Goal: Navigation & Orientation: Find specific page/section

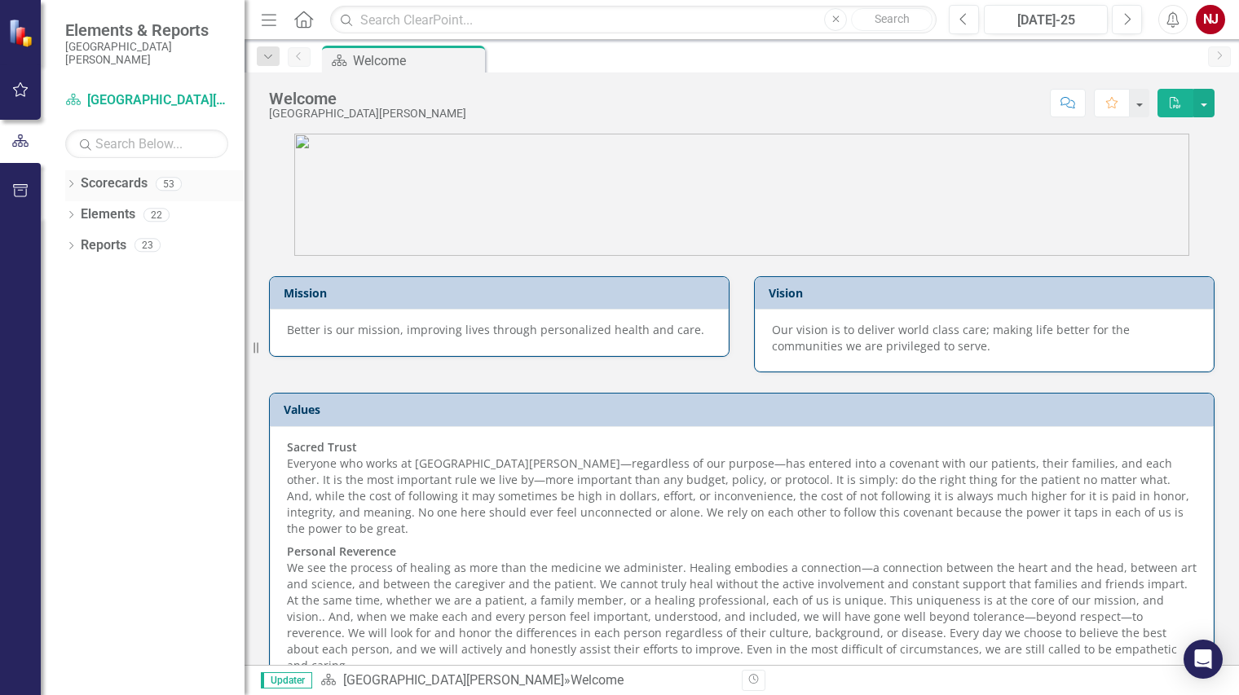
click at [133, 183] on link "Scorecards" at bounding box center [114, 183] width 67 height 19
click at [74, 183] on icon "Dropdown" at bounding box center [70, 185] width 11 height 9
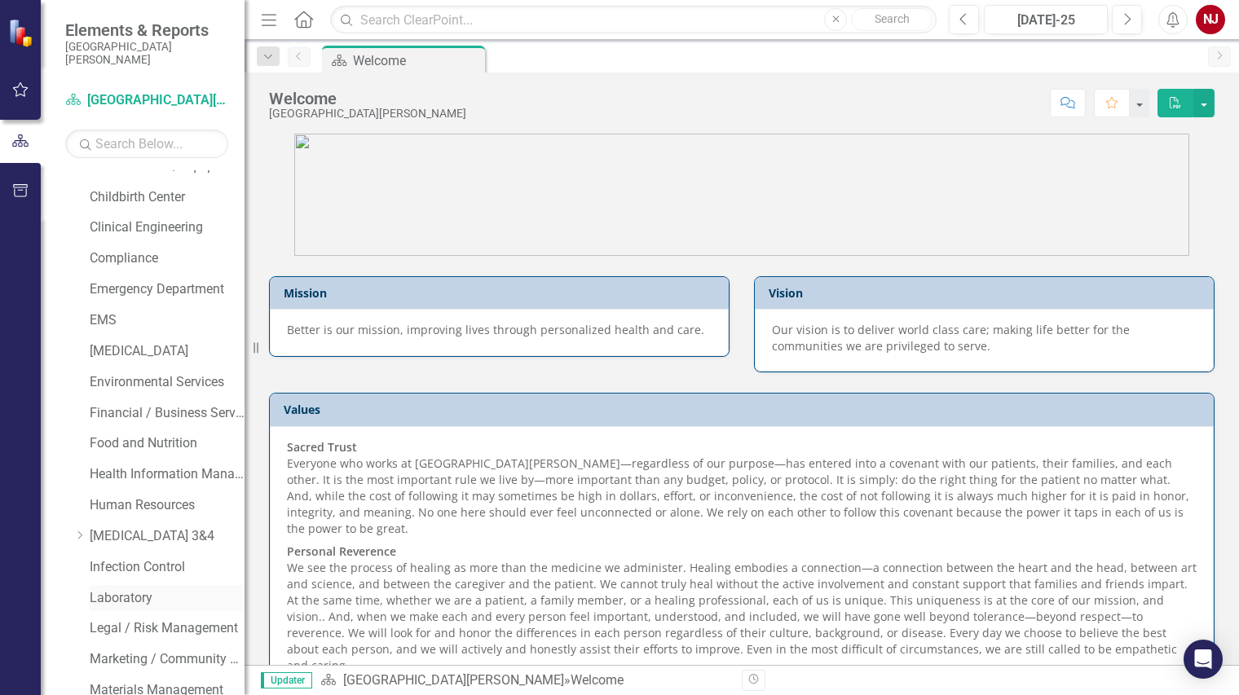
scroll to position [245, 0]
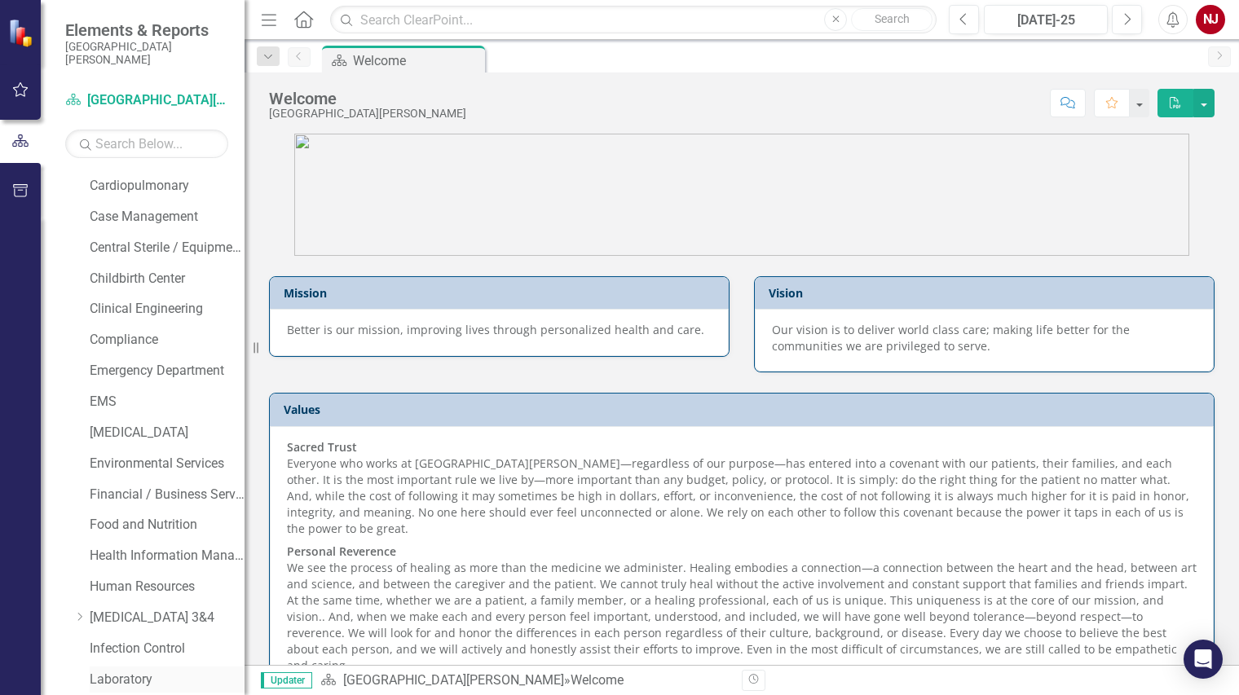
click at [177, 601] on div "[GEOGRAPHIC_DATA][PERSON_NAME] Admitting / Registration AirCare Anesthesia Beha…" at bounding box center [158, 697] width 171 height 1481
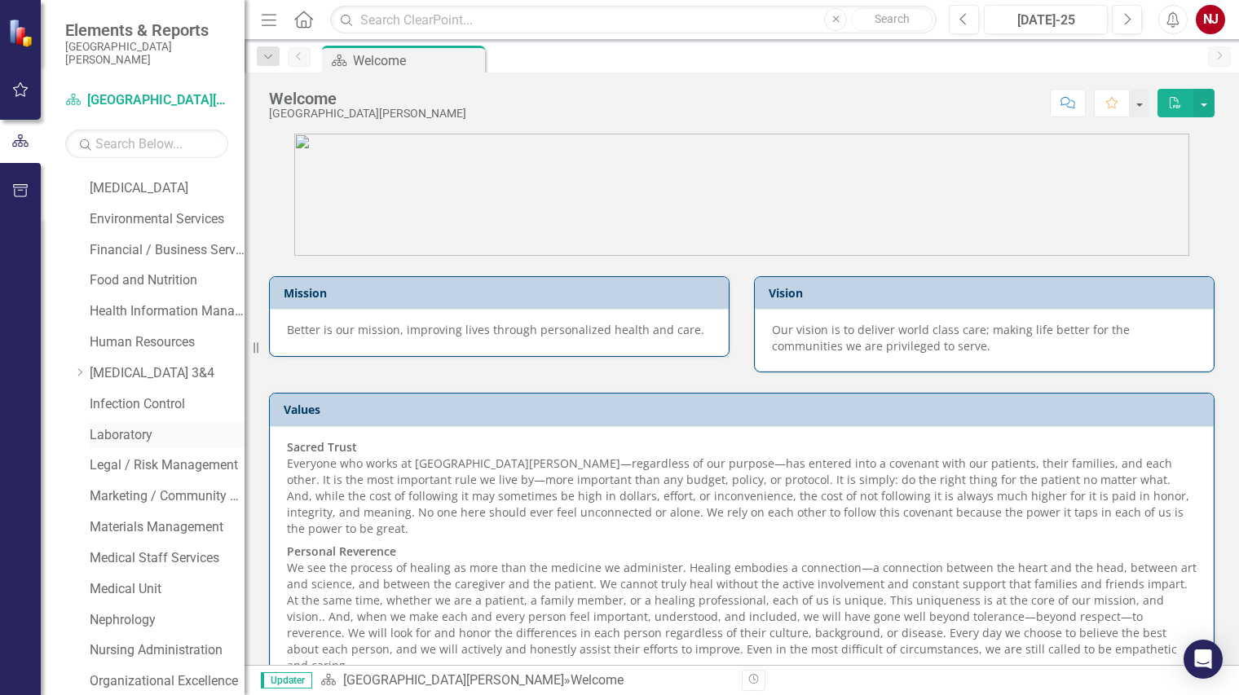
click at [95, 439] on link "Laboratory" at bounding box center [167, 435] width 155 height 19
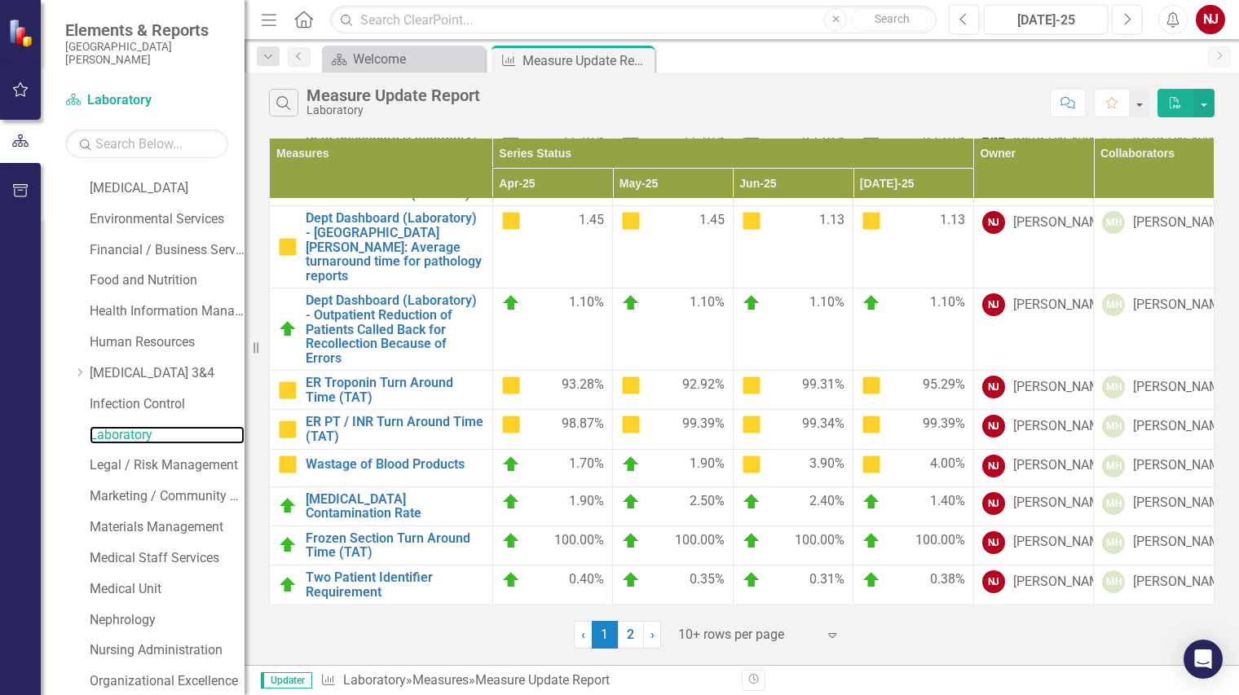
scroll to position [220, 0]
click at [1216, 28] on div "NJ" at bounding box center [1210, 19] width 29 height 29
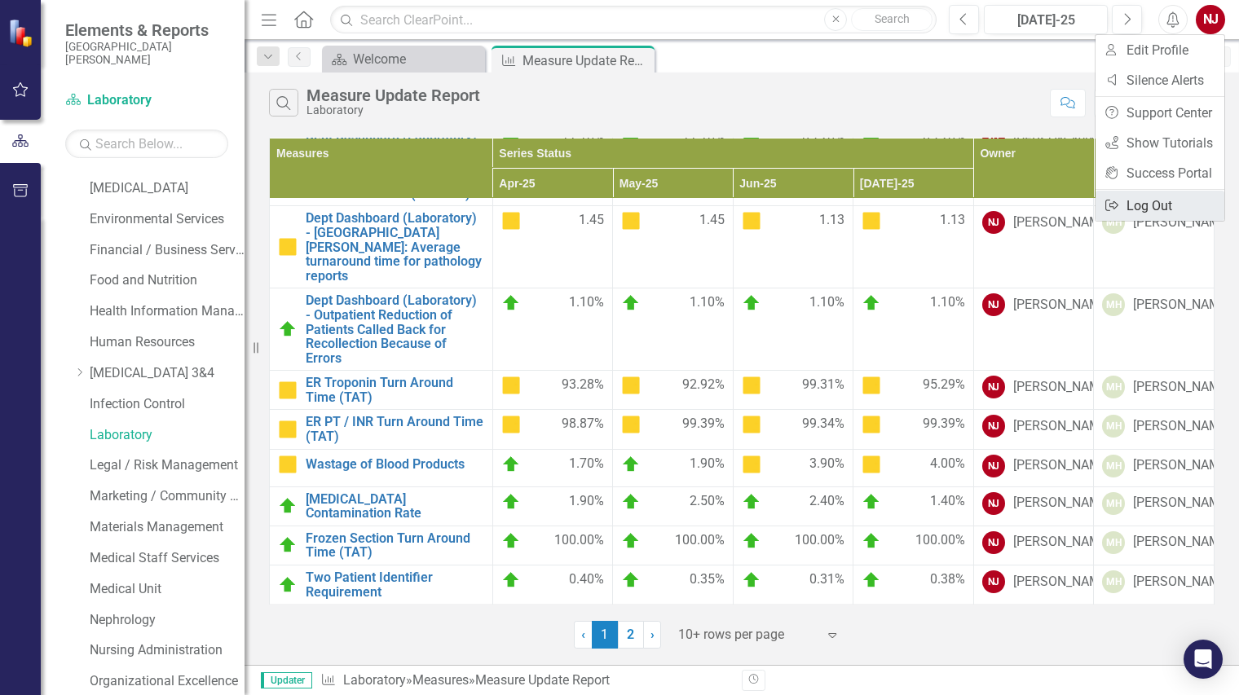
click at [1167, 206] on link "Logout Log Out" at bounding box center [1160, 206] width 129 height 30
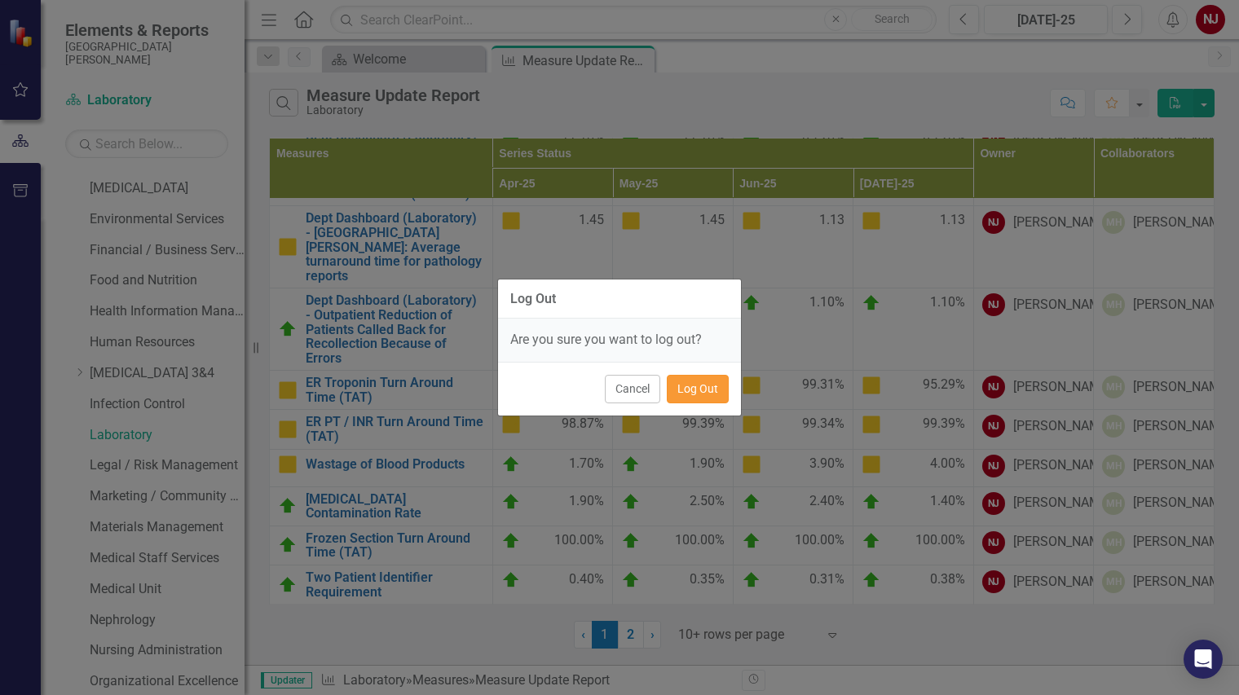
click at [721, 396] on button "Log Out" at bounding box center [698, 389] width 62 height 29
